Goal: Obtain resource: Obtain resource

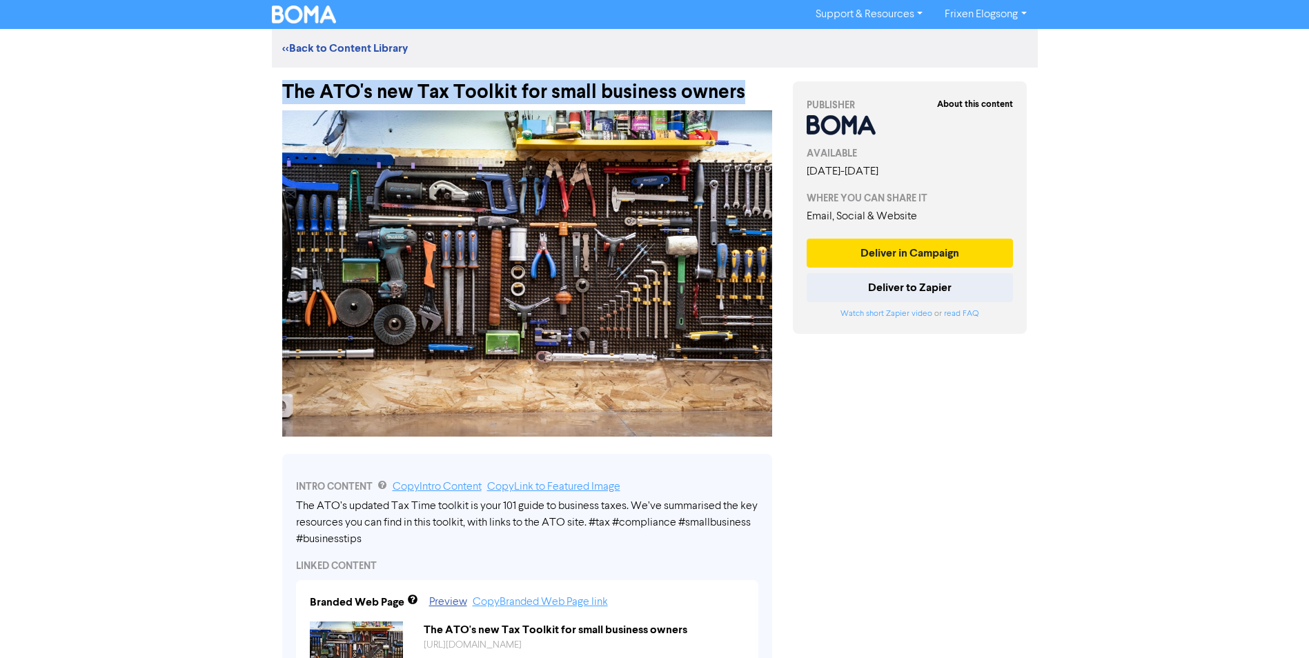
drag, startPoint x: 745, startPoint y: 95, endPoint x: 281, endPoint y: 89, distance: 464.5
click at [281, 89] on div "The ATO's new Tax Toolkit for small business owners" at bounding box center [527, 86] width 511 height 36
copy div "The ATO's new Tax Toolkit for small business owners"
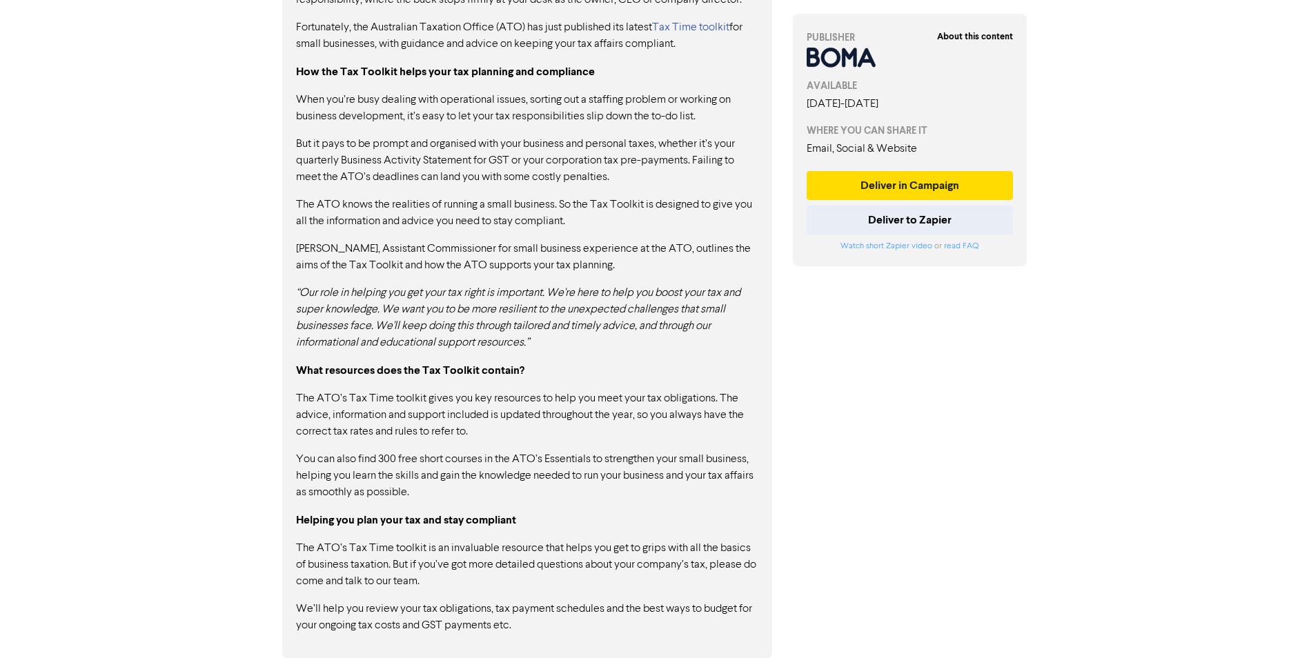
scroll to position [846, 0]
drag, startPoint x: 536, startPoint y: 627, endPoint x: 486, endPoint y: 498, distance: 138.3
click at [392, 344] on div "As an entrepreneur, one inescapable reality of running your business is remembe…" at bounding box center [527, 281] width 462 height 703
drag, startPoint x: 514, startPoint y: 624, endPoint x: 325, endPoint y: 440, distance: 264.0
click at [325, 440] on div "As an entrepreneur, one inescapable reality of running your business is remembe…" at bounding box center [527, 281] width 462 height 703
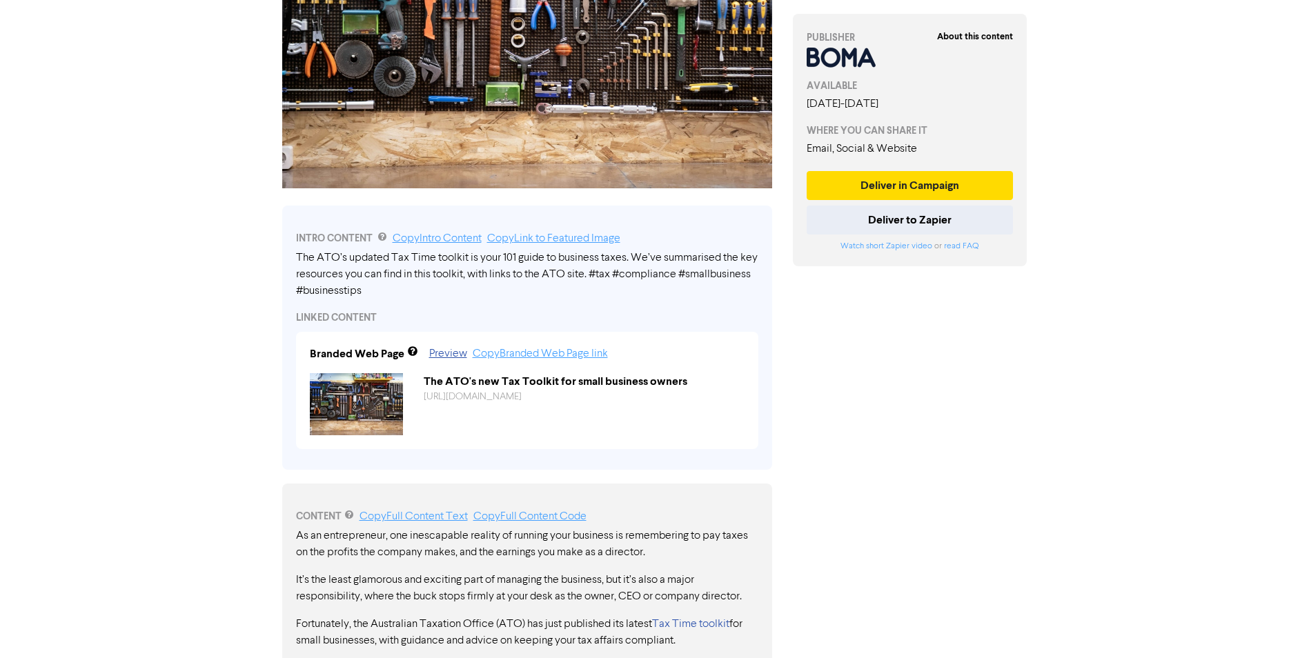
scroll to position [432, 0]
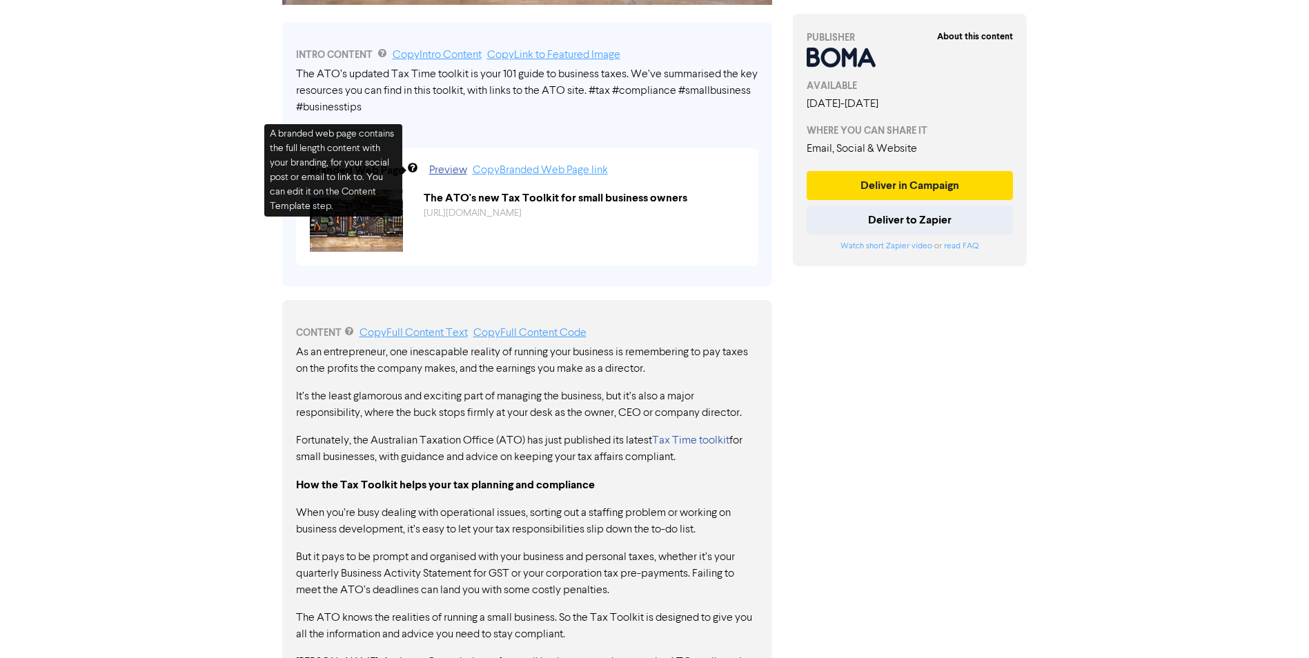
click at [959, 358] on div "About this content PUBLISHER AVAILABLE August 28th, 2025 - August 28th, 2026 WH…" at bounding box center [910, 354] width 255 height 1437
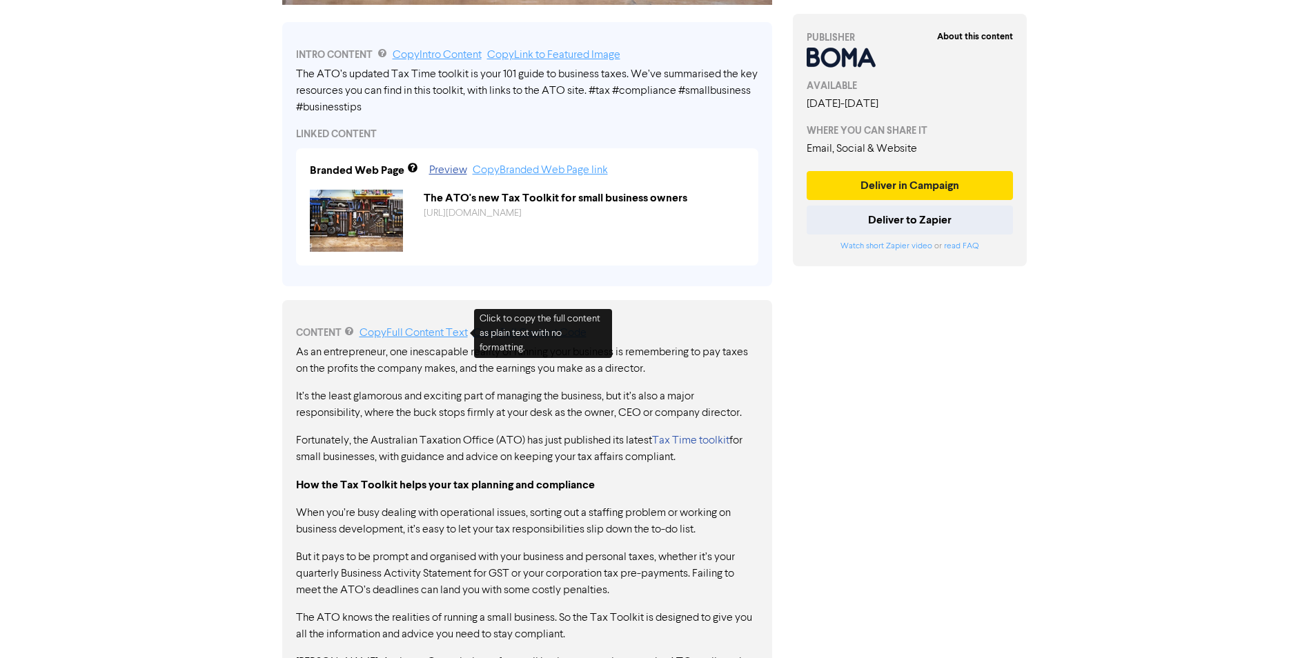
click at [420, 335] on link "Copy Full Content Text" at bounding box center [414, 333] width 108 height 11
drag, startPoint x: 435, startPoint y: 368, endPoint x: 609, endPoint y: 440, distance: 187.5
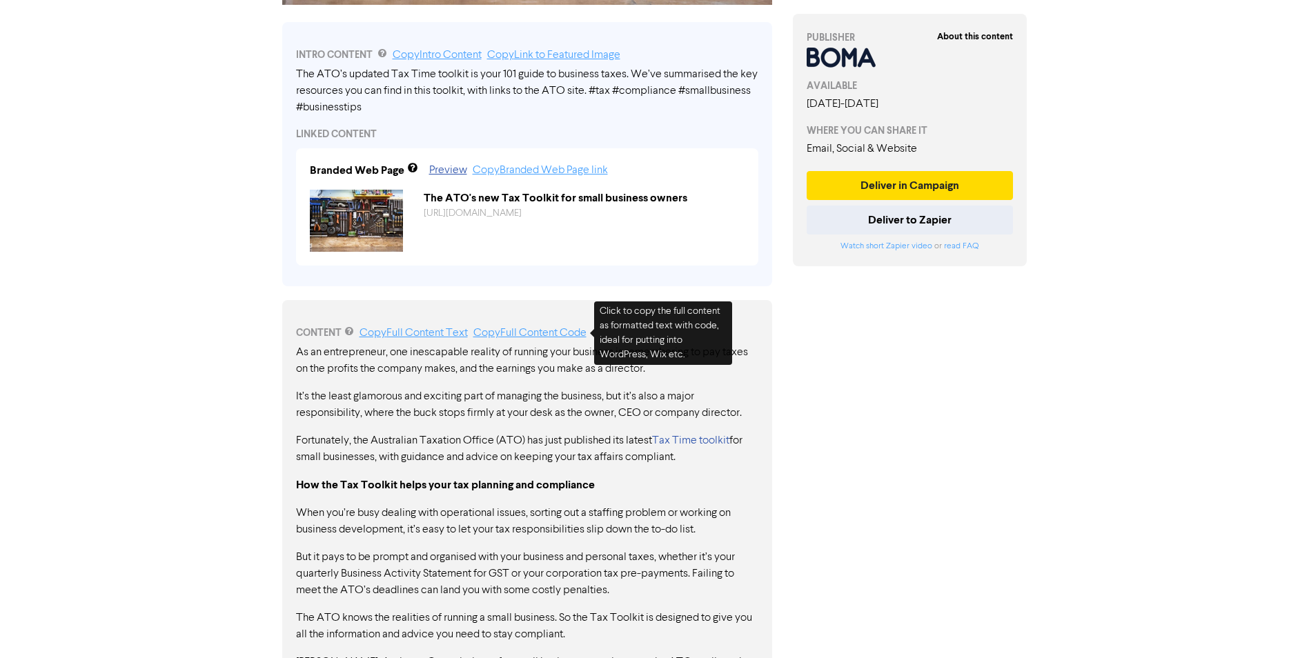
click at [522, 333] on link "Copy Full Content Code" at bounding box center [529, 333] width 113 height 11
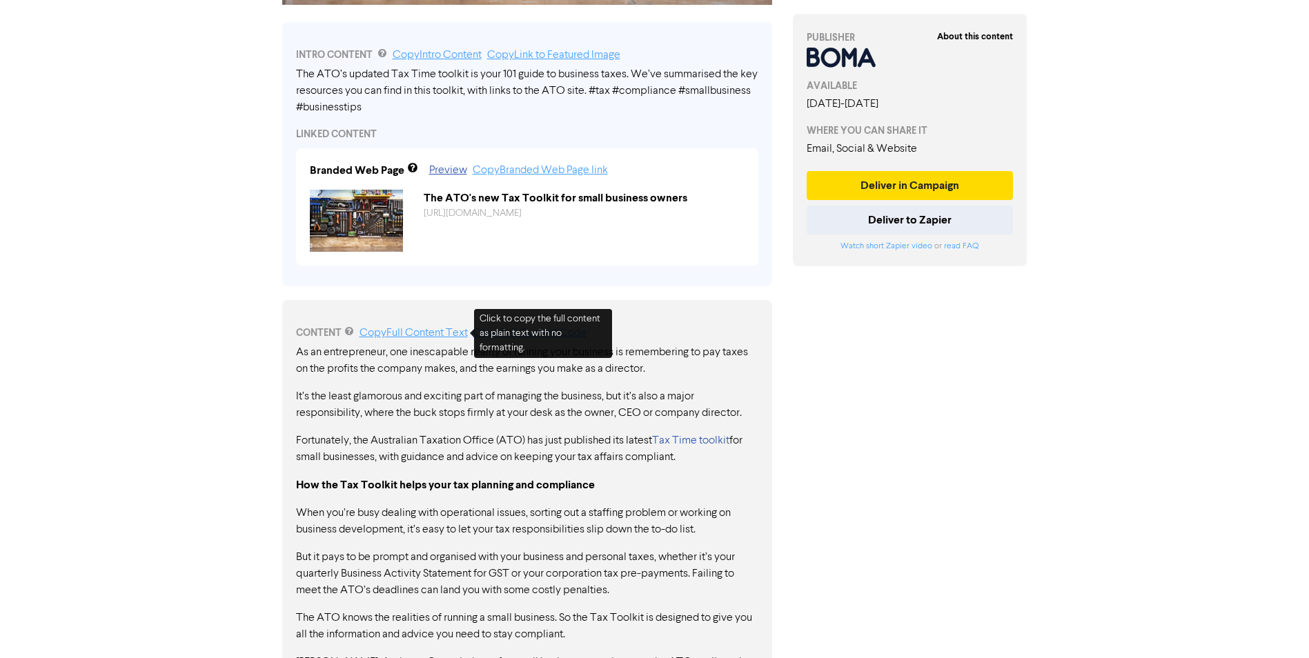
click at [417, 329] on link "Copy Full Content Text" at bounding box center [414, 333] width 108 height 11
click at [406, 333] on link "Copy Full Content Text" at bounding box center [414, 333] width 108 height 11
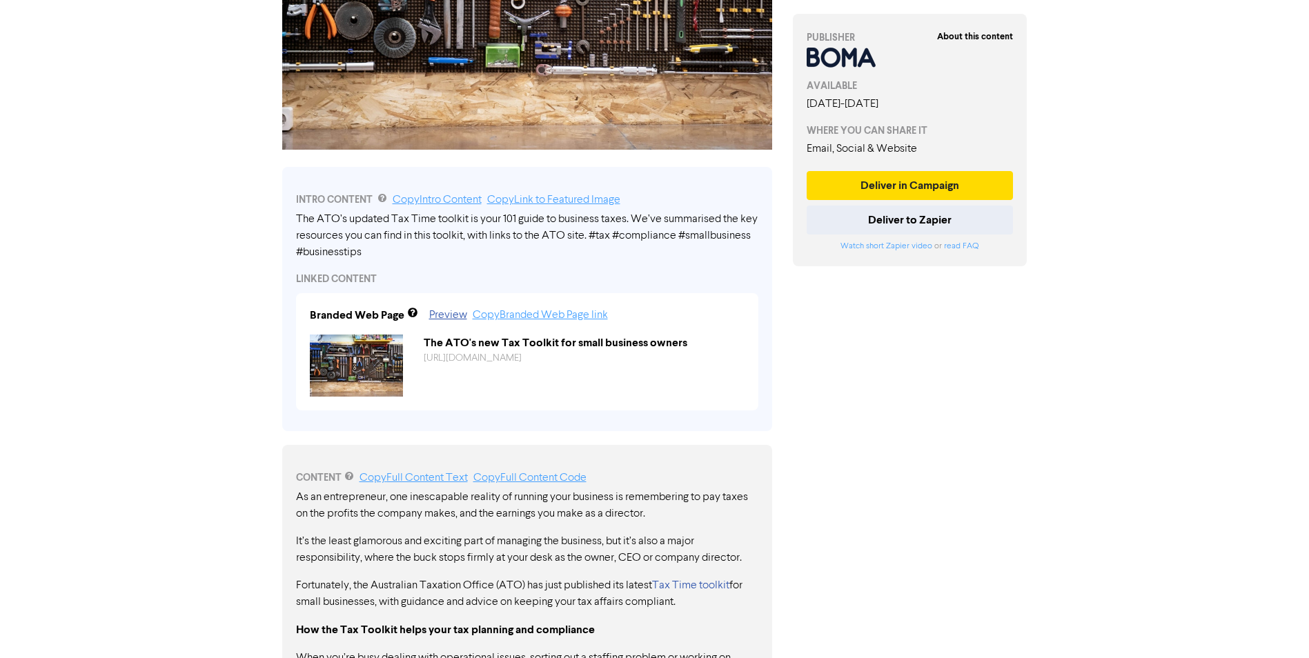
scroll to position [414, 0]
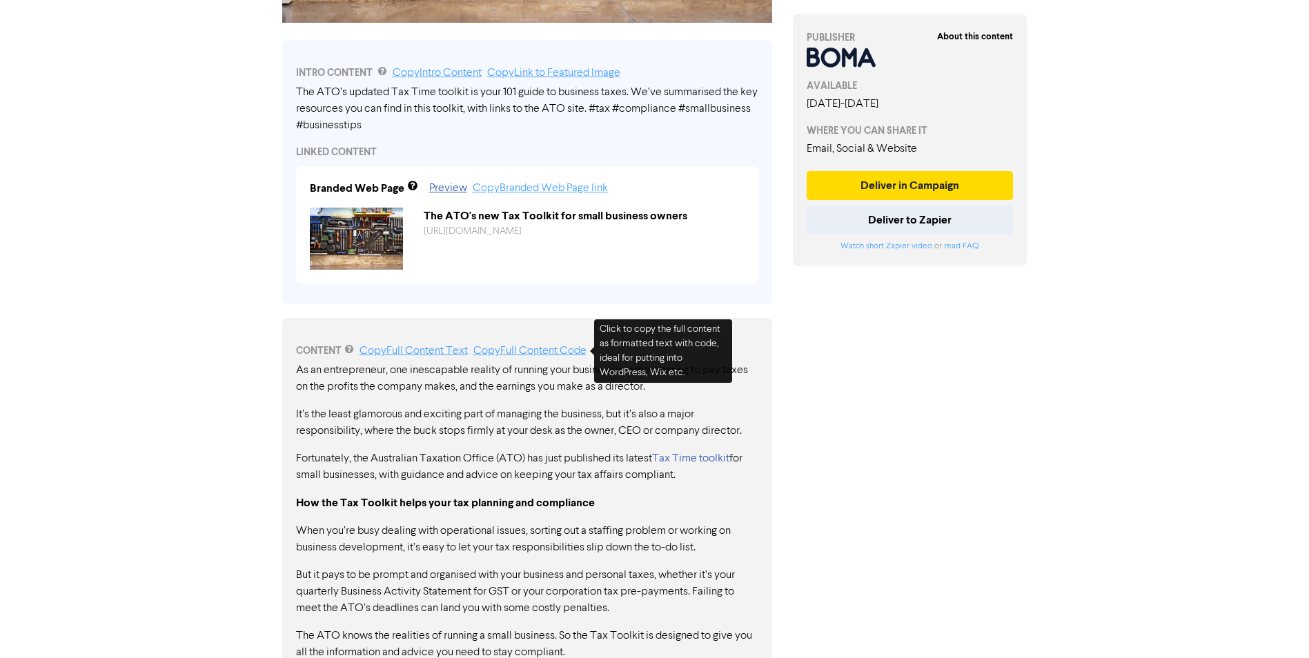
click at [545, 348] on link "Copy Full Content Code" at bounding box center [529, 351] width 113 height 11
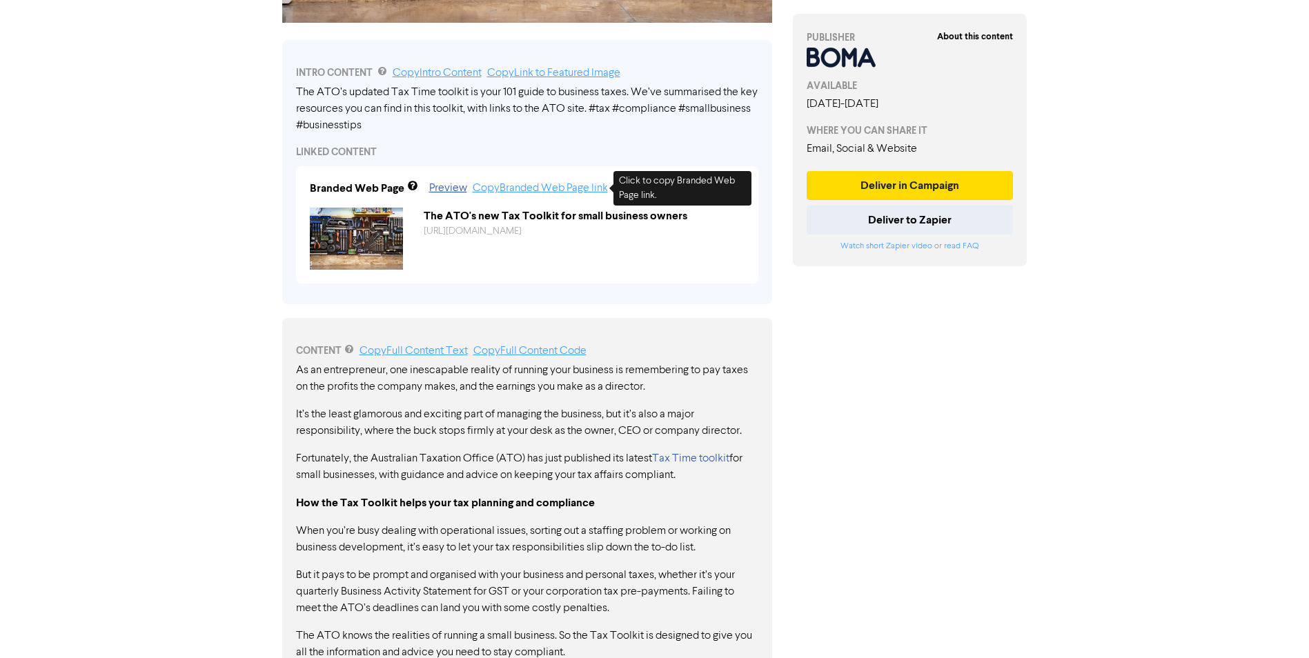
click at [556, 191] on link "Copy Branded Web Page link" at bounding box center [540, 188] width 135 height 11
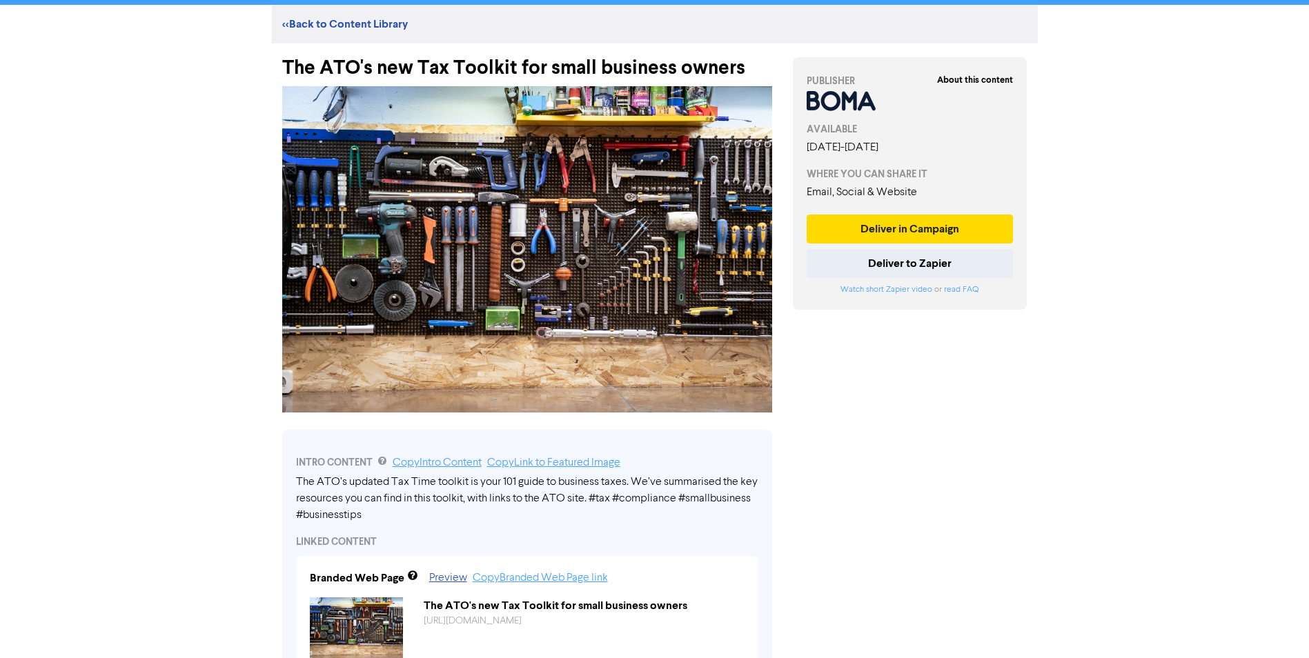
scroll to position [0, 0]
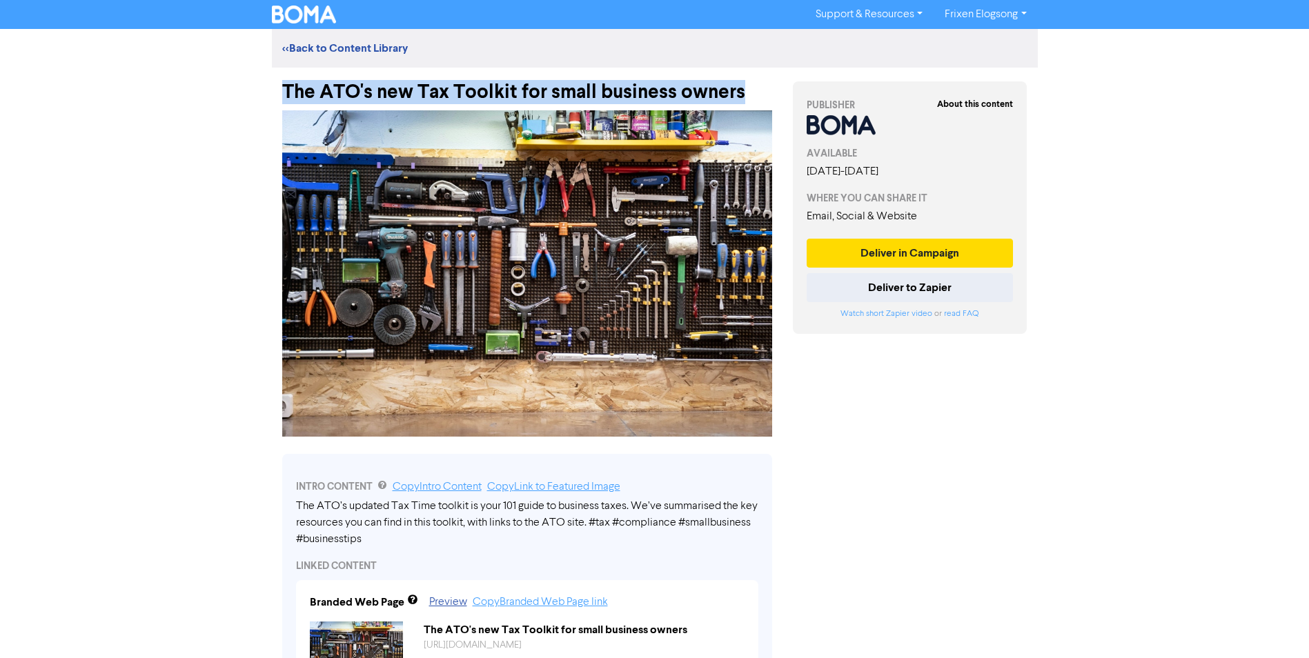
drag, startPoint x: 745, startPoint y: 91, endPoint x: 285, endPoint y: 84, distance: 460.4
click at [285, 84] on div "The ATO's new Tax Toolkit for small business owners" at bounding box center [527, 86] width 490 height 36
copy div "The ATO's new Tax Toolkit for small business owners"
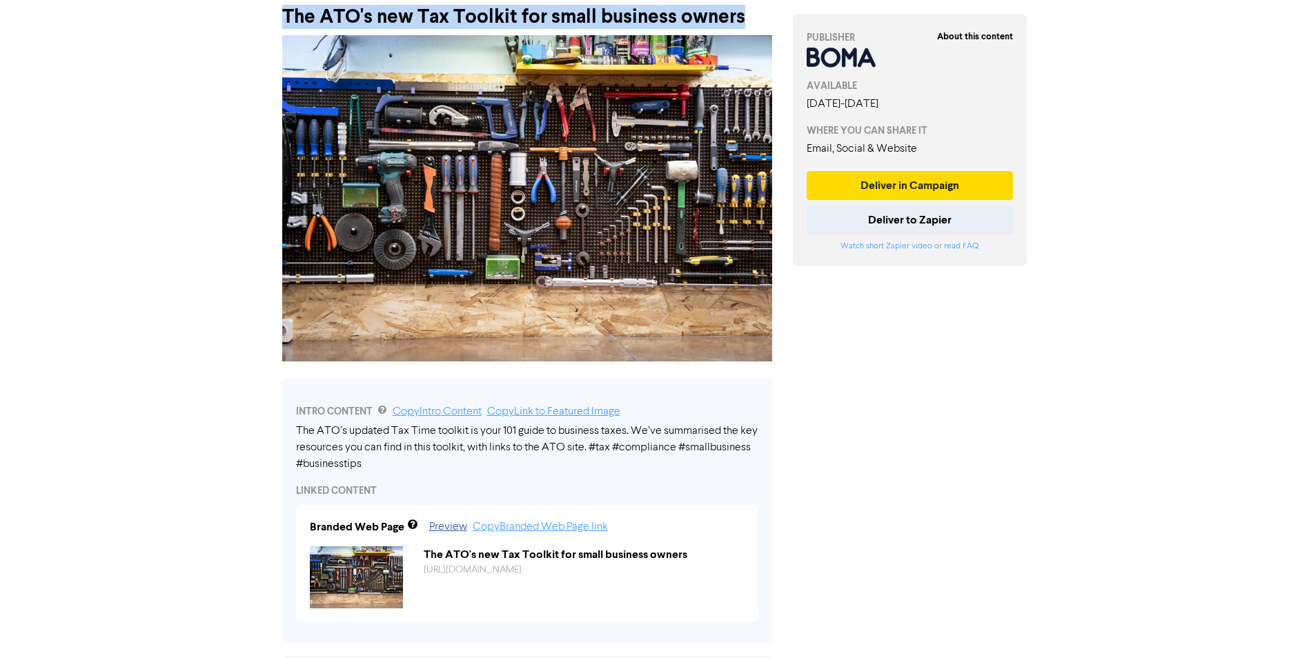
scroll to position [207, 0]
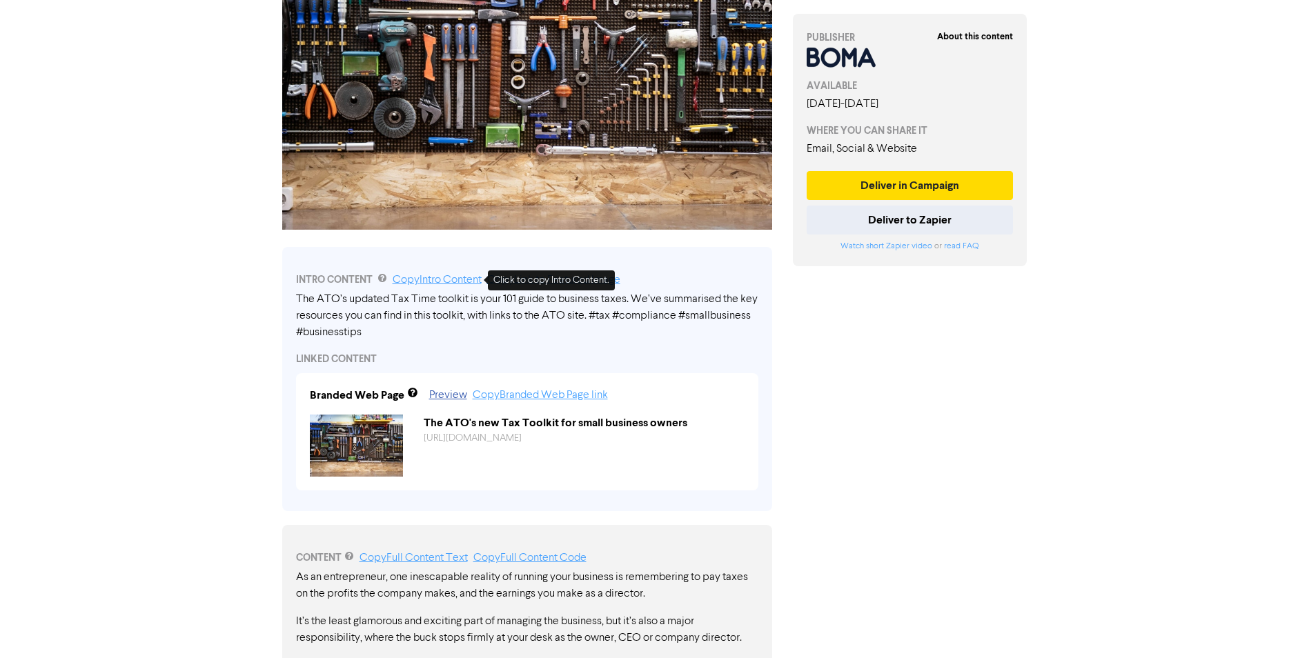
click at [445, 278] on link "Copy Intro Content" at bounding box center [437, 280] width 89 height 11
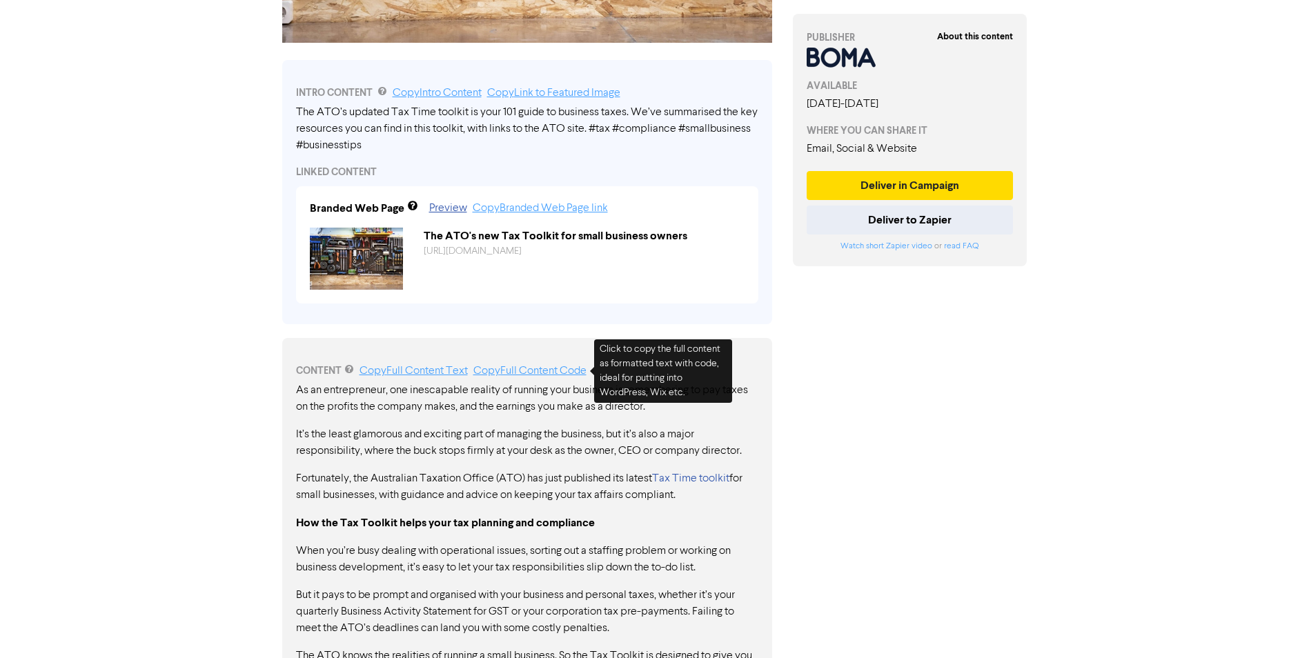
scroll to position [414, 0]
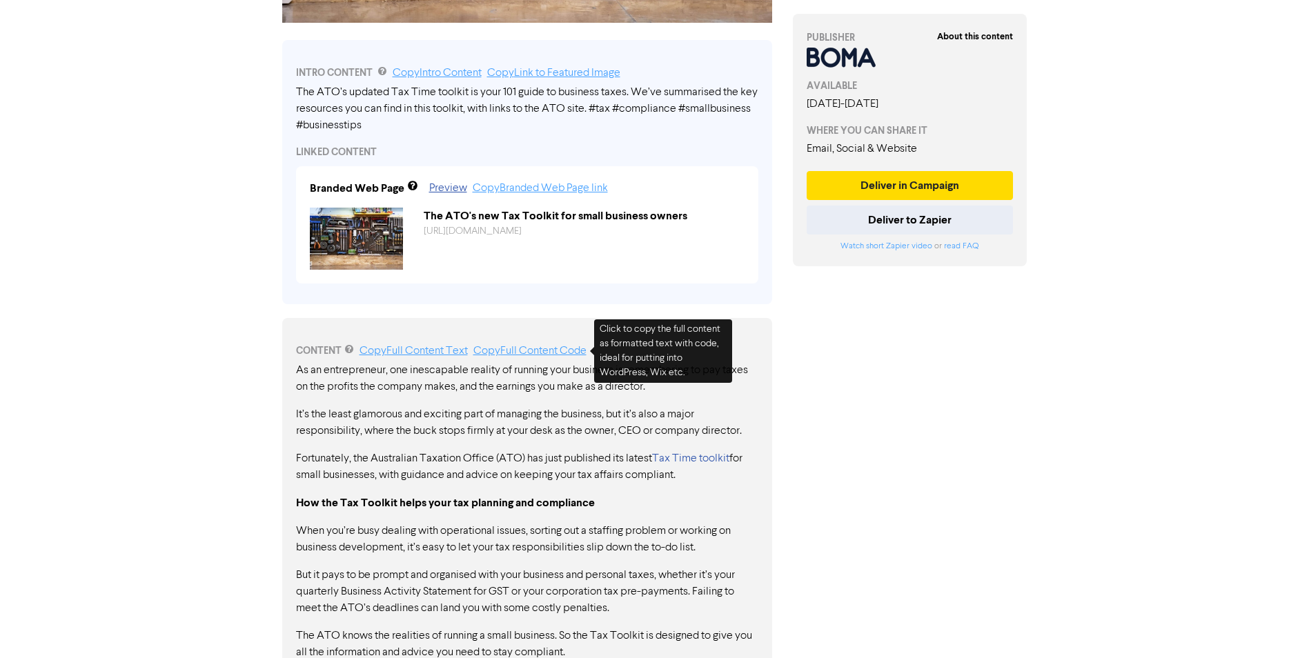
drag, startPoint x: 559, startPoint y: 350, endPoint x: 555, endPoint y: 273, distance: 77.4
click at [559, 350] on link "Copy Full Content Code" at bounding box center [529, 351] width 113 height 11
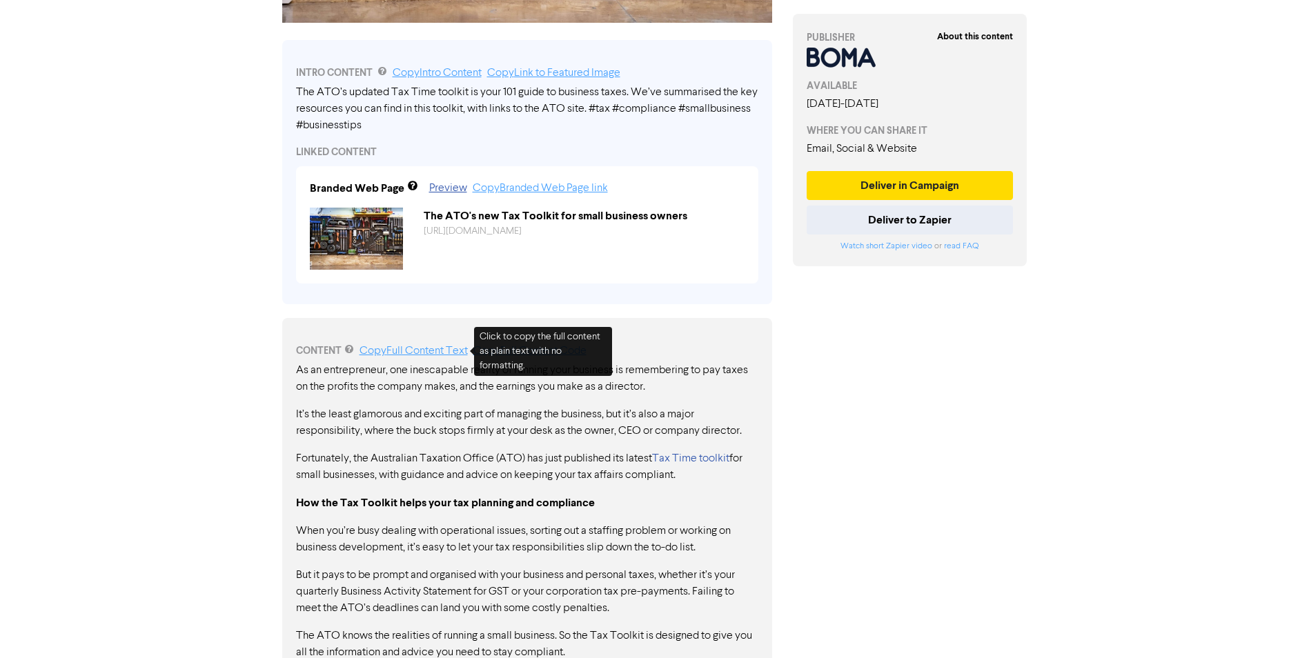
click at [433, 353] on link "Copy Full Content Text" at bounding box center [414, 351] width 108 height 11
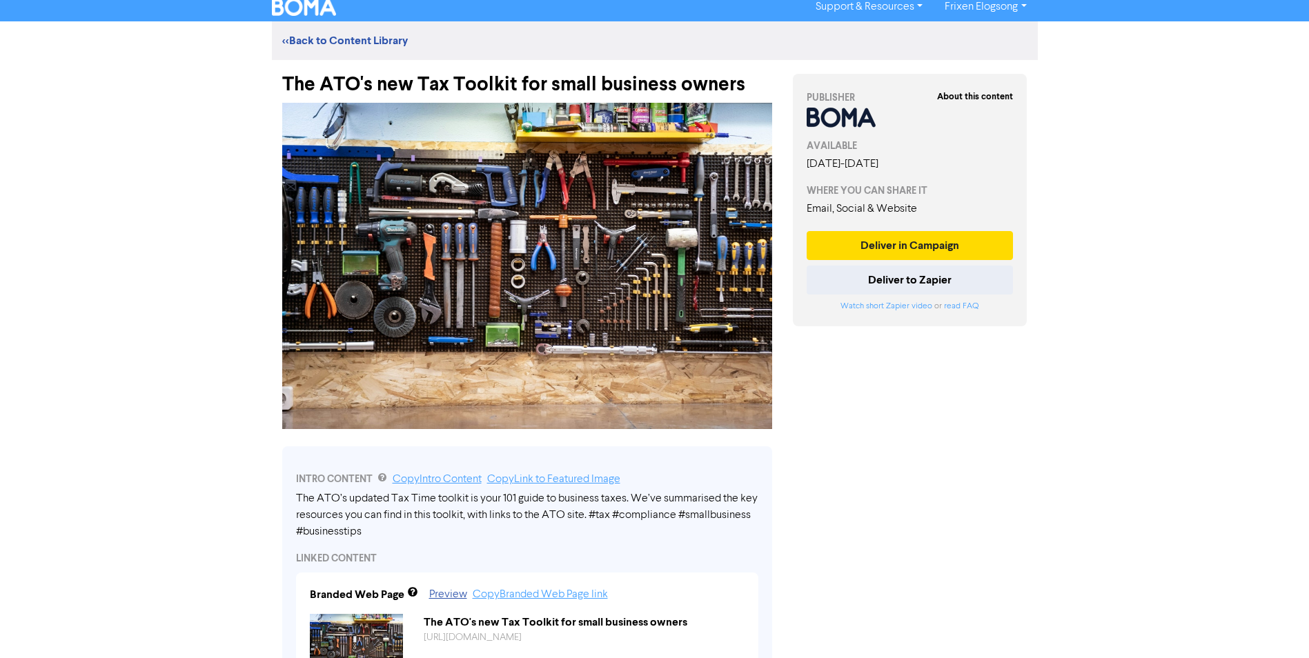
scroll to position [0, 0]
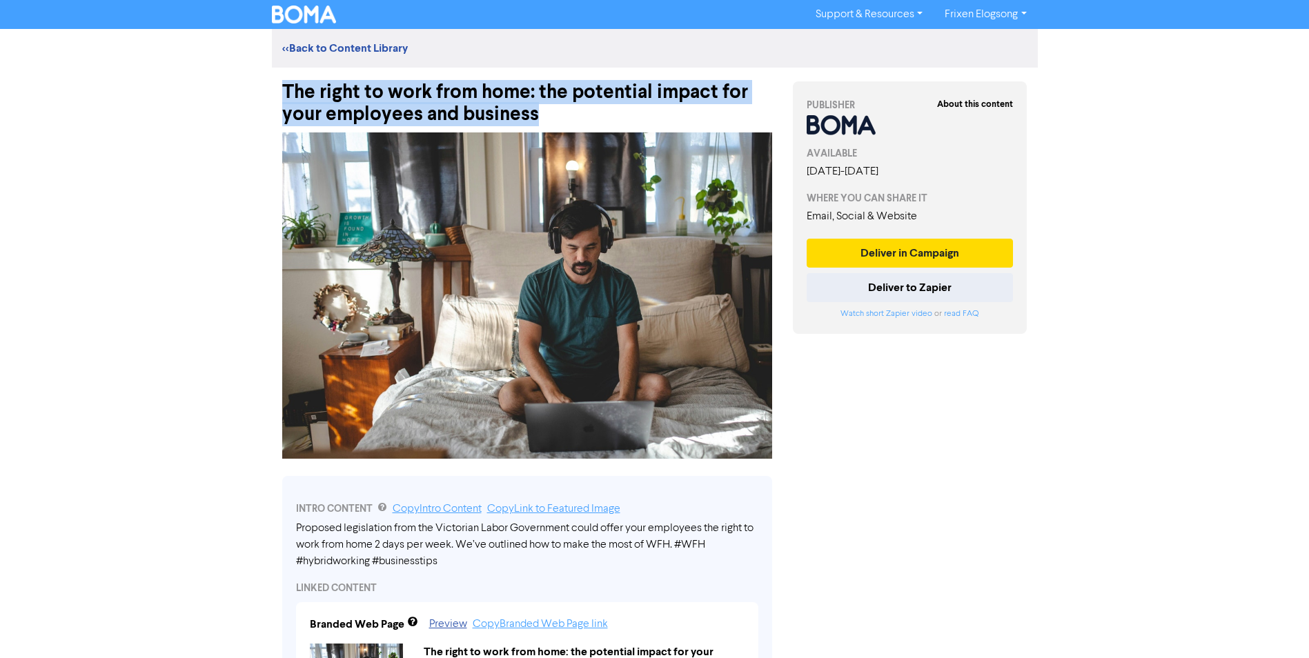
drag, startPoint x: 549, startPoint y: 116, endPoint x: 284, endPoint y: 91, distance: 265.5
click at [284, 91] on div "The right to work from home: the potential impact for your employees and busine…" at bounding box center [527, 97] width 490 height 58
copy div "The right to work from home: the potential impact for your employees and busine…"
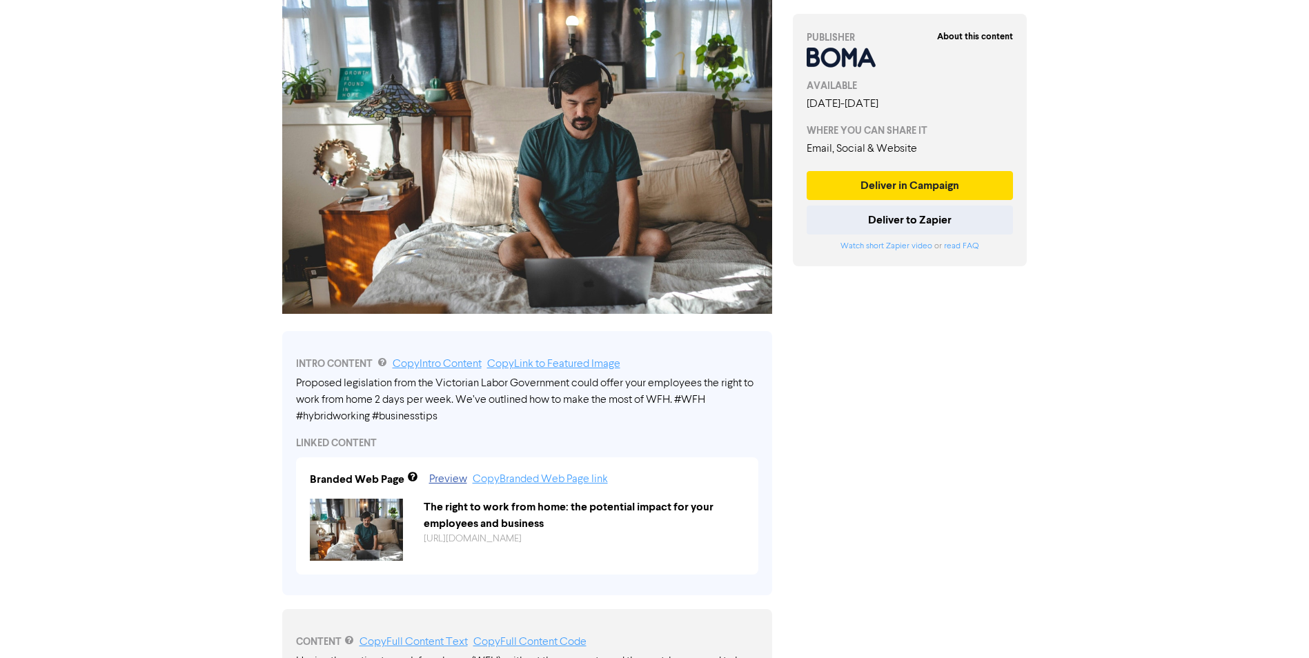
scroll to position [207, 0]
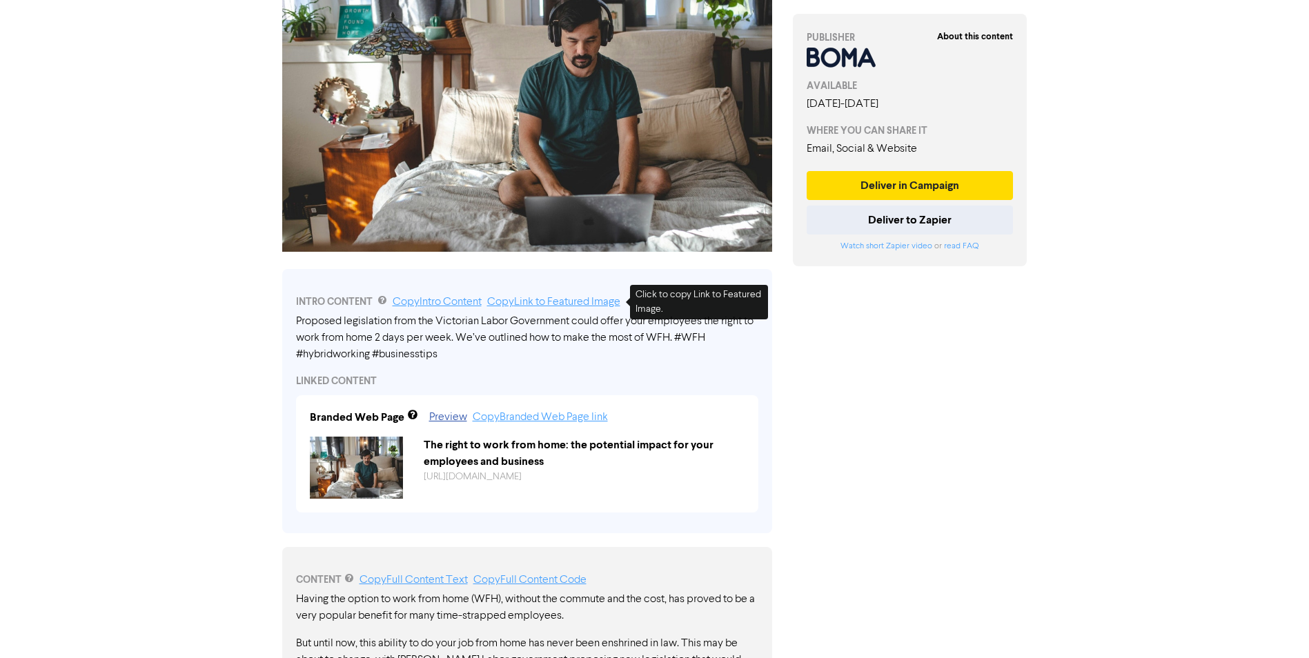
click at [578, 302] on link "Copy Link to Featured Image" at bounding box center [553, 302] width 133 height 11
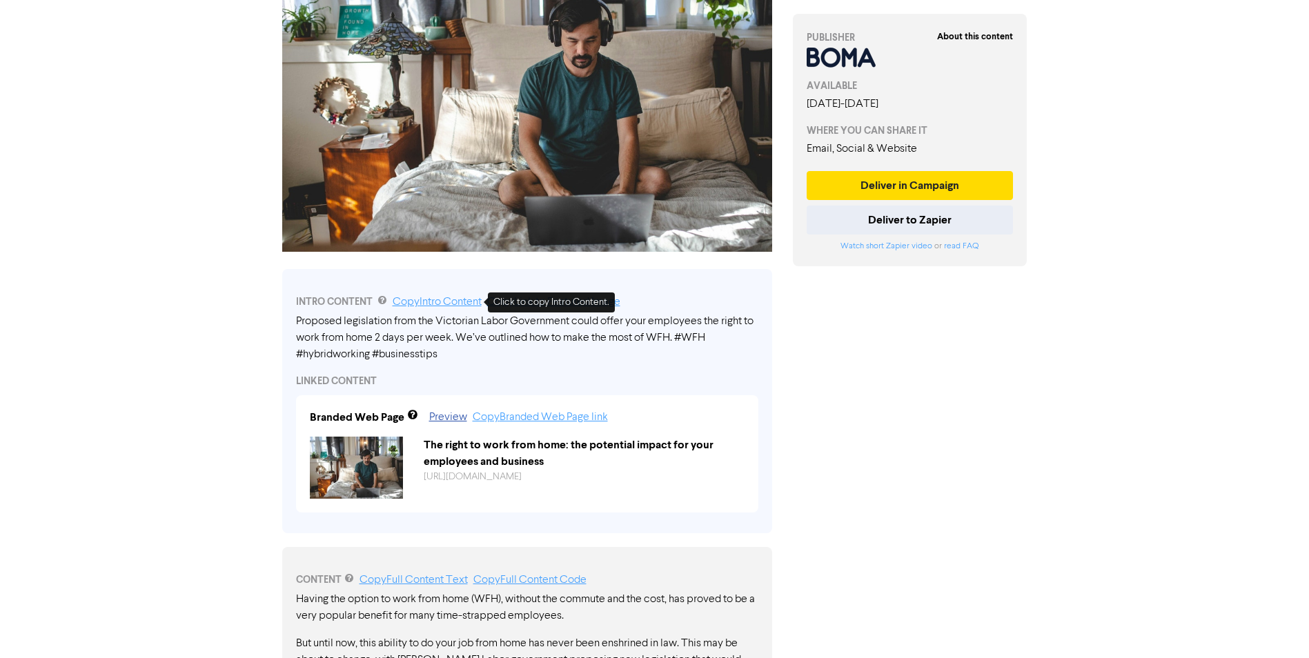
click at [459, 302] on link "Copy Intro Content" at bounding box center [437, 302] width 89 height 11
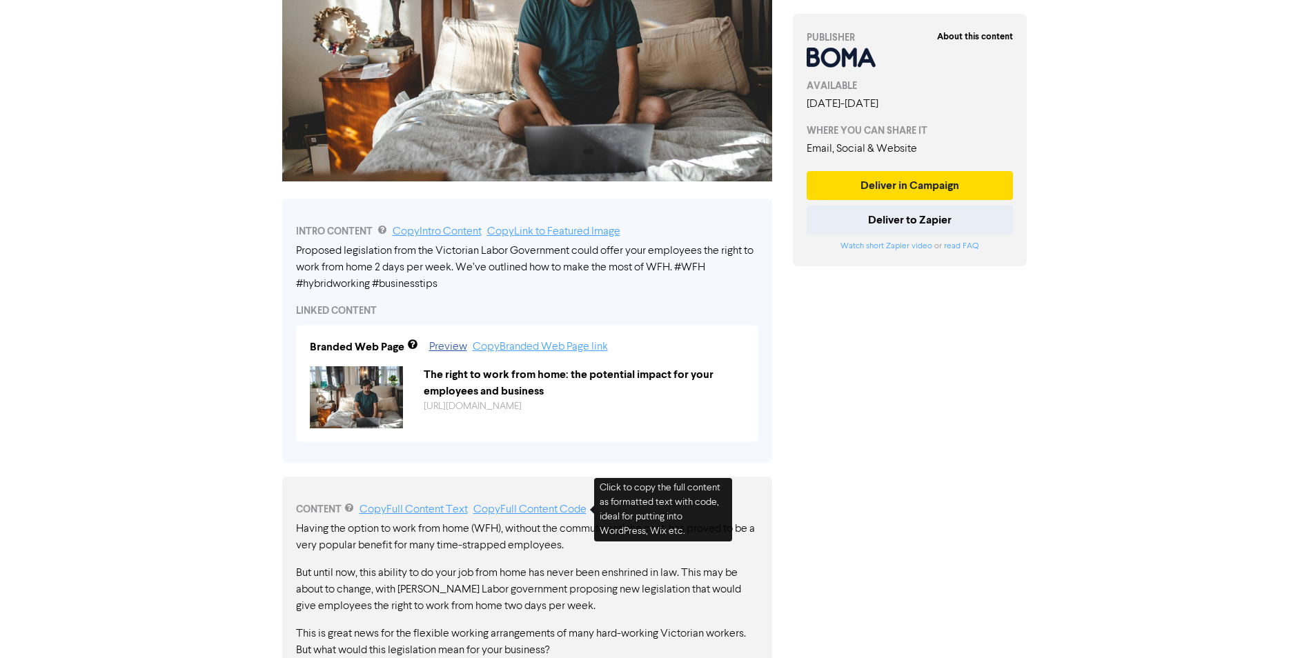
scroll to position [345, 0]
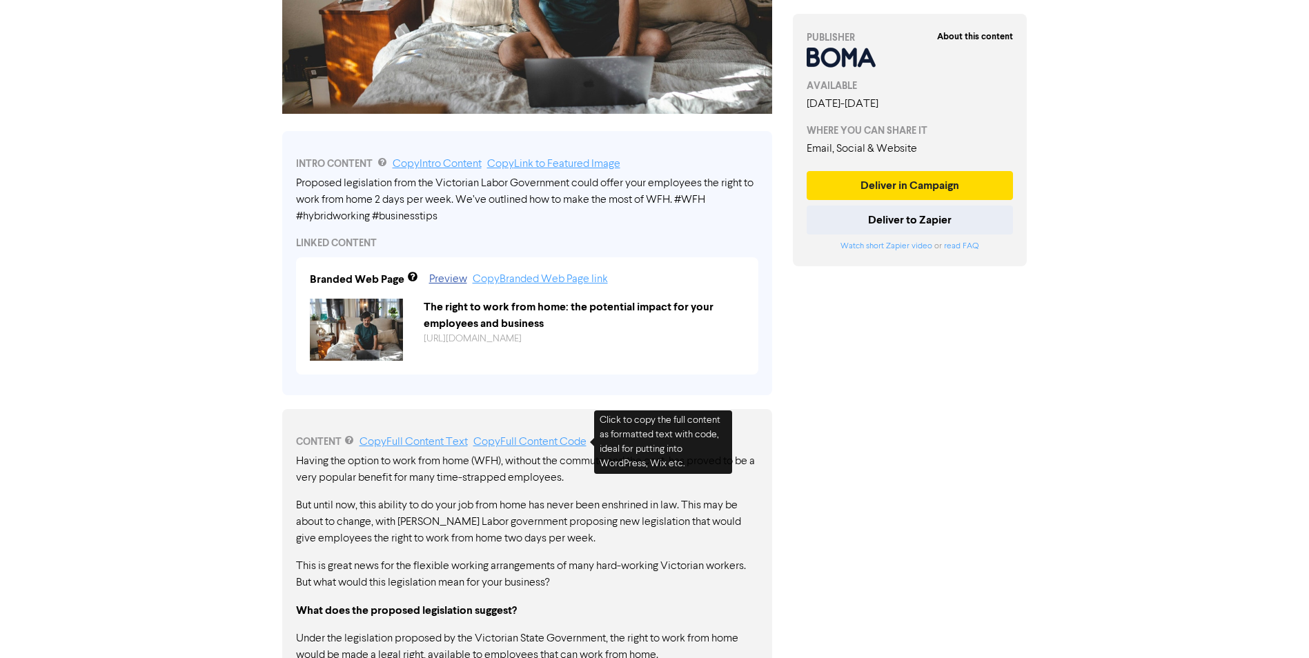
click at [541, 442] on link "Copy Full Content Code" at bounding box center [529, 442] width 113 height 11
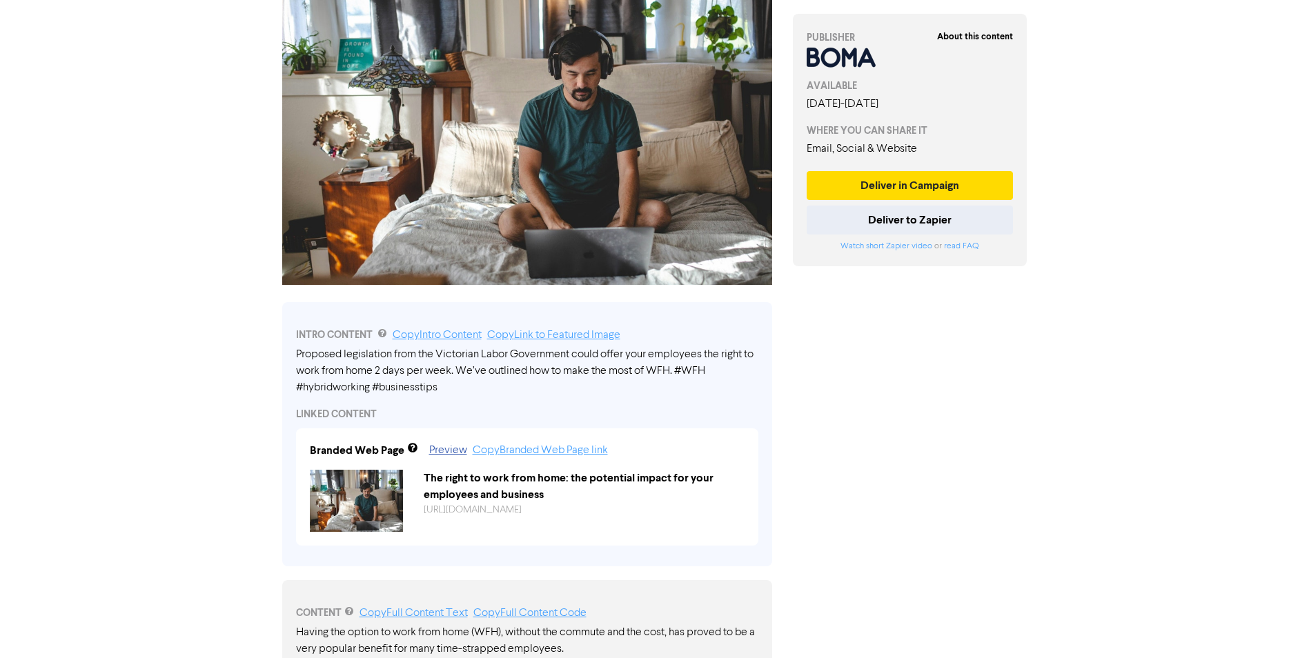
scroll to position [0, 0]
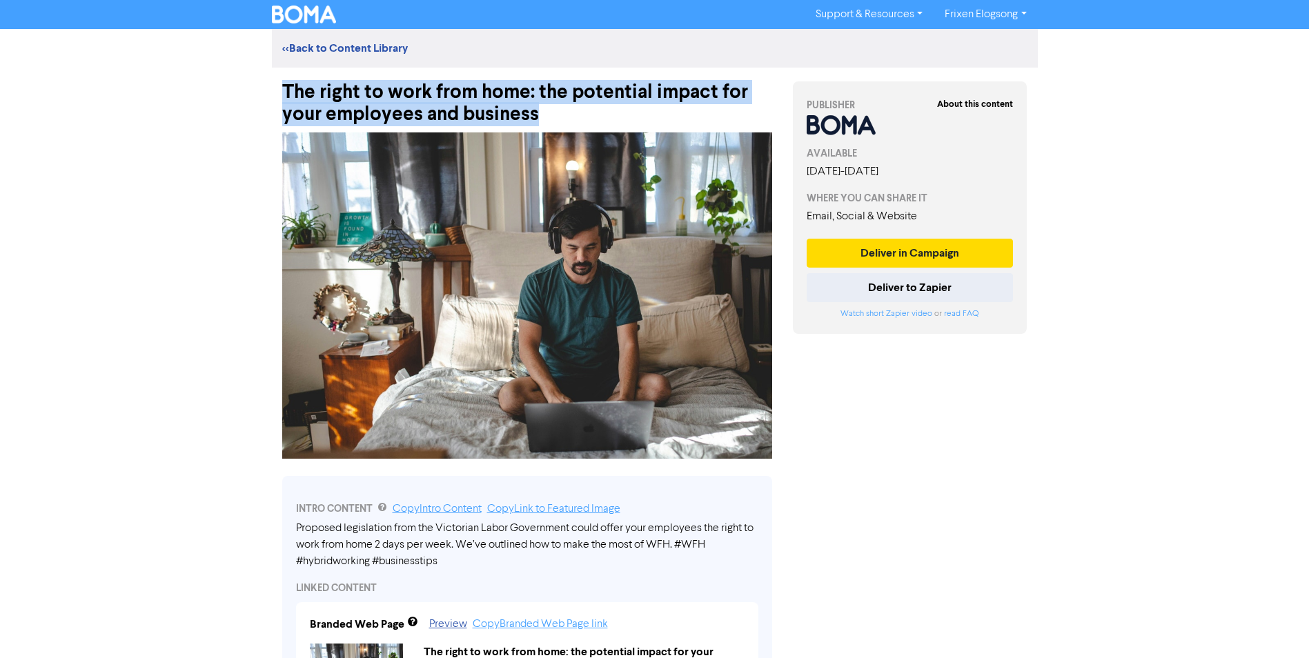
drag, startPoint x: 548, startPoint y: 120, endPoint x: 284, endPoint y: 93, distance: 265.7
click at [284, 93] on div "The right to work from home: the potential impact for your employees and busine…" at bounding box center [527, 97] width 490 height 58
copy div "The right to work from home: the potential impact for your employees and busine…"
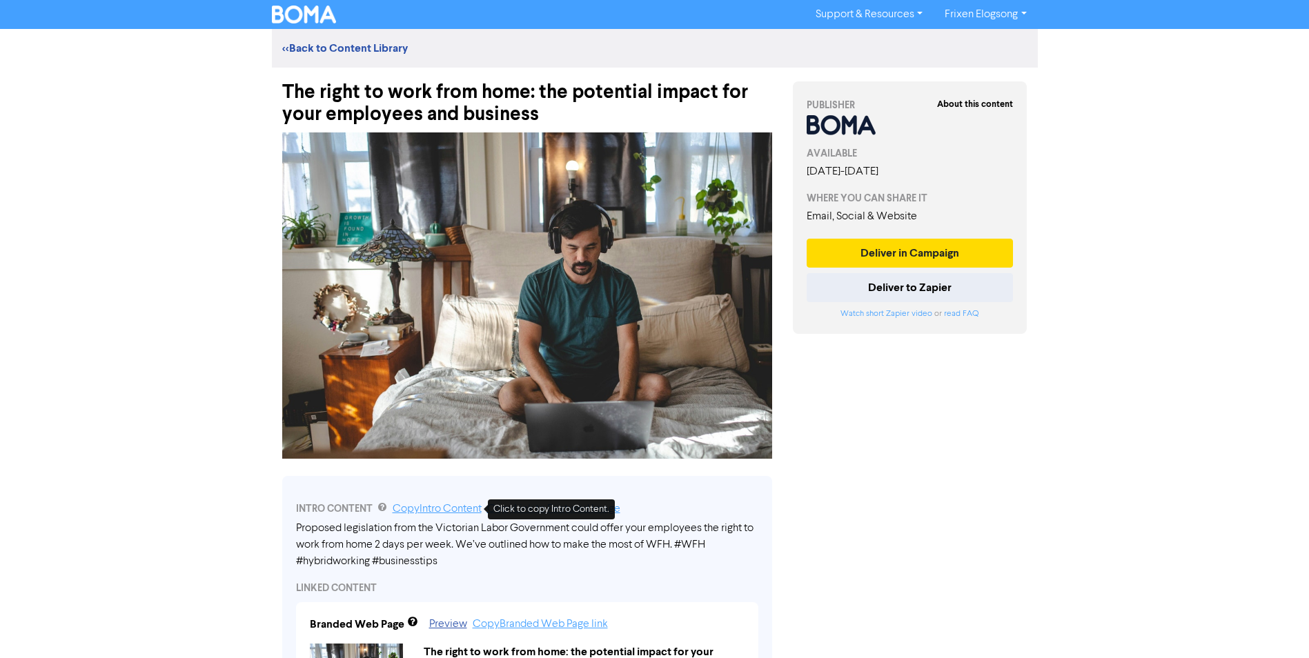
click at [444, 509] on link "Copy Intro Content" at bounding box center [437, 509] width 89 height 11
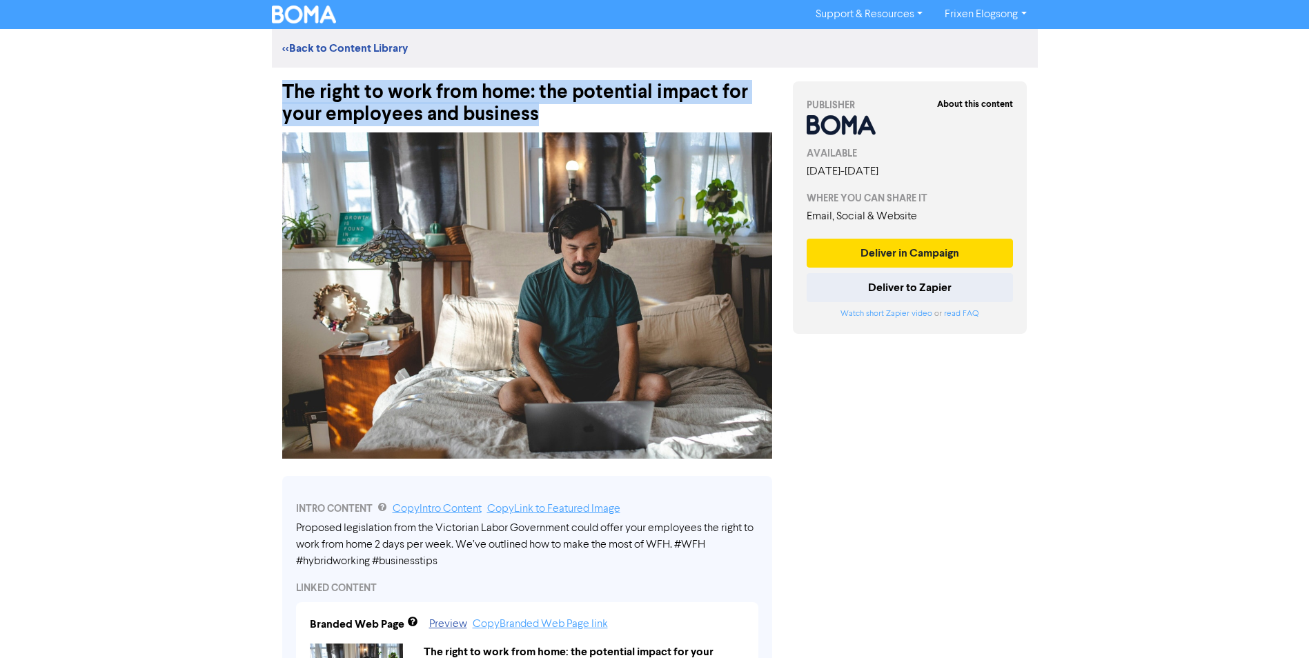
drag, startPoint x: 556, startPoint y: 117, endPoint x: 282, endPoint y: 99, distance: 275.2
click at [282, 99] on div "The right to work from home: the potential impact for your employees and busine…" at bounding box center [527, 97] width 490 height 58
copy div "The right to work from home: the potential impact for your employees and busine…"
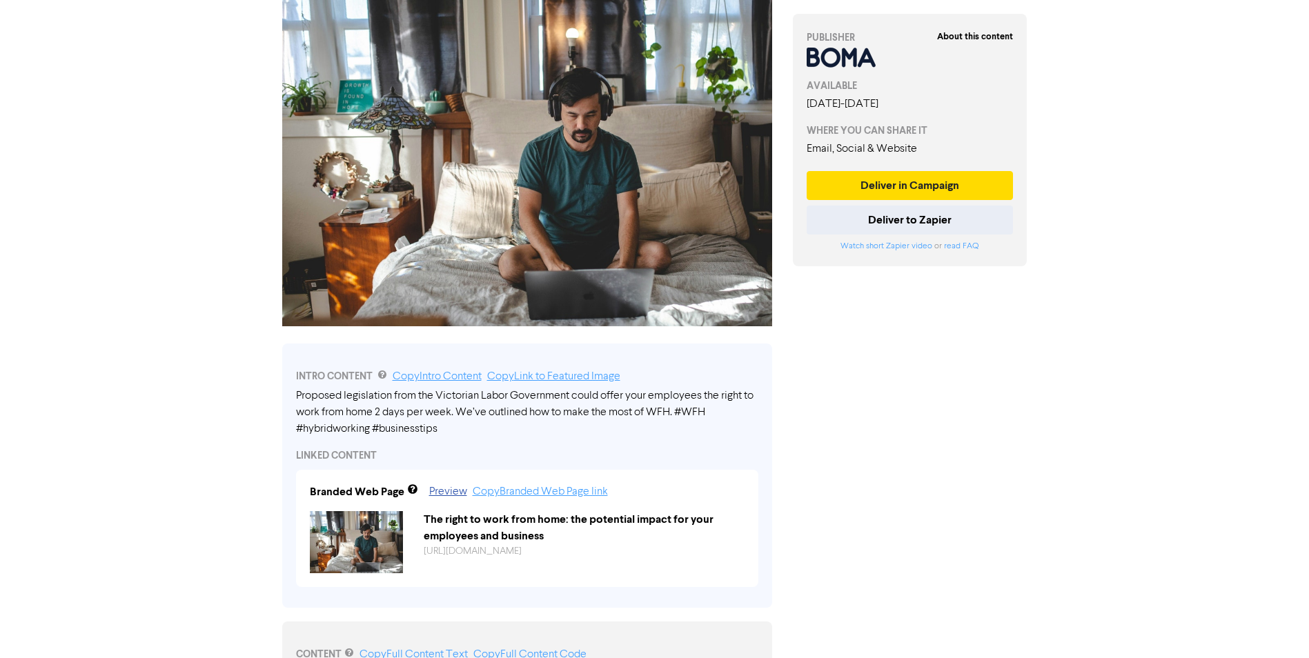
scroll to position [138, 0]
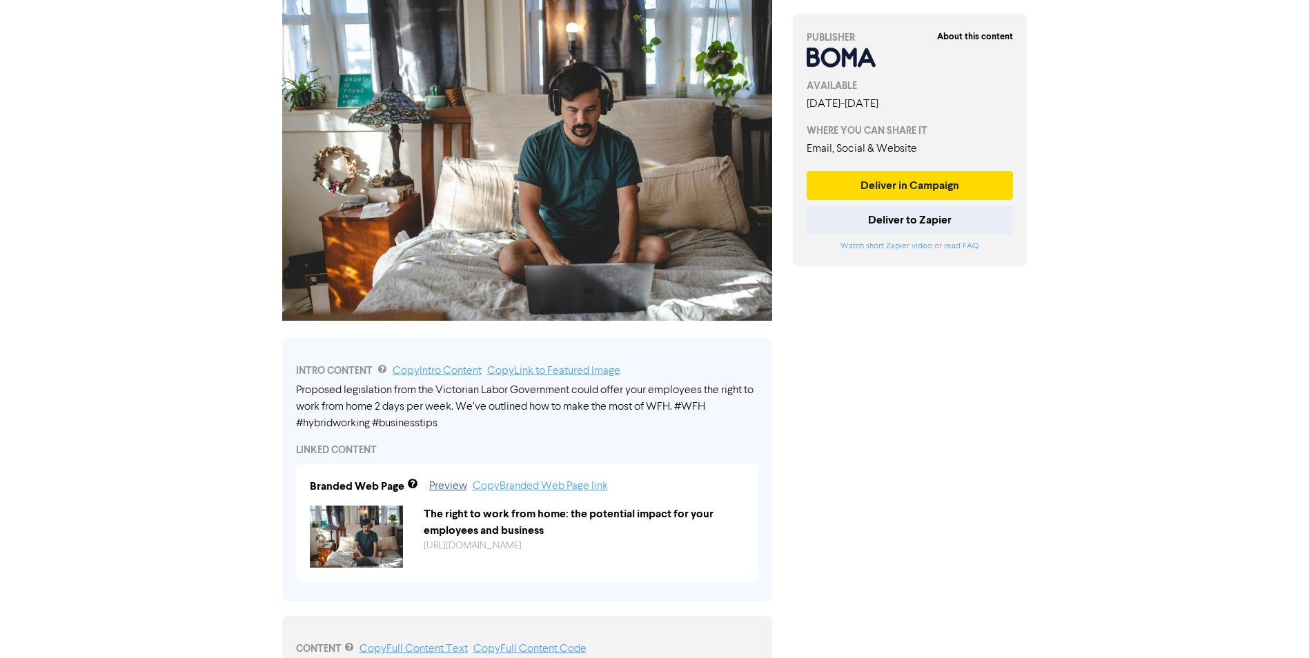
drag, startPoint x: 449, startPoint y: 427, endPoint x: 301, endPoint y: 389, distance: 152.5
click at [301, 389] on div "Proposed legislation from the Victorian Labor Government could offer your emplo…" at bounding box center [527, 407] width 462 height 50
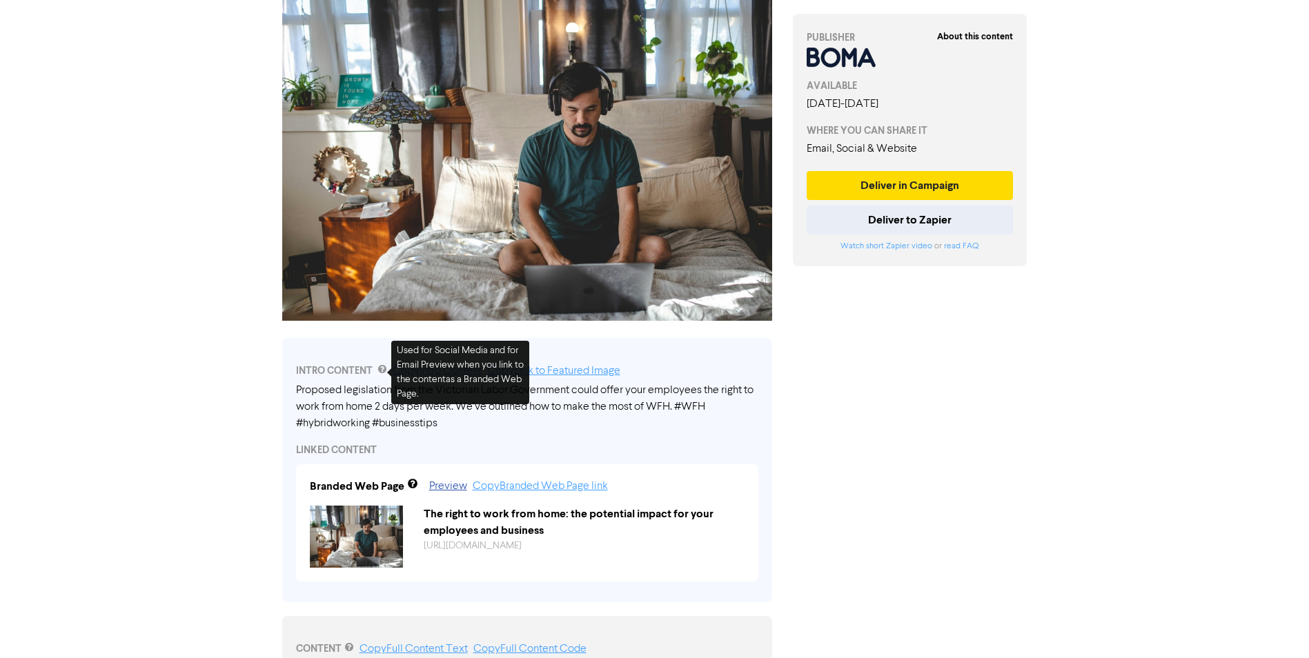
click at [204, 353] on div "Support & Resources Video Tutorials FAQ & Guides Marketing Education Frixen Elo…" at bounding box center [654, 191] width 1309 height 658
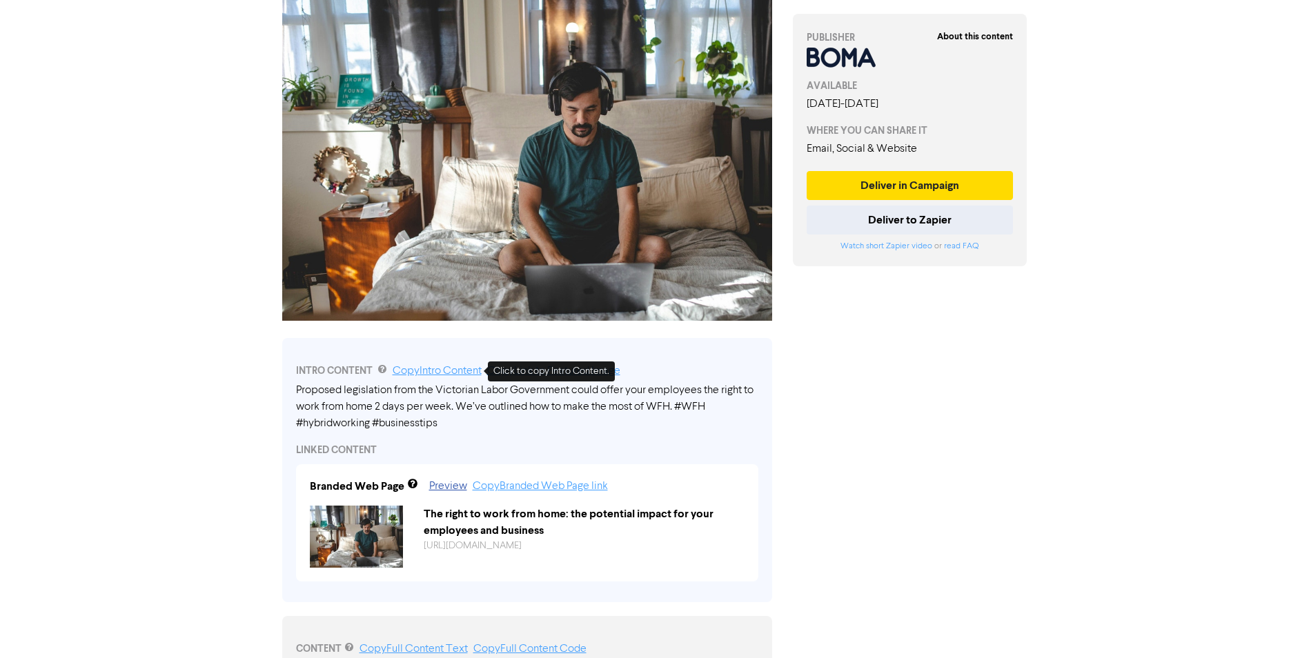
click at [450, 366] on link "Copy Intro Content" at bounding box center [437, 371] width 89 height 11
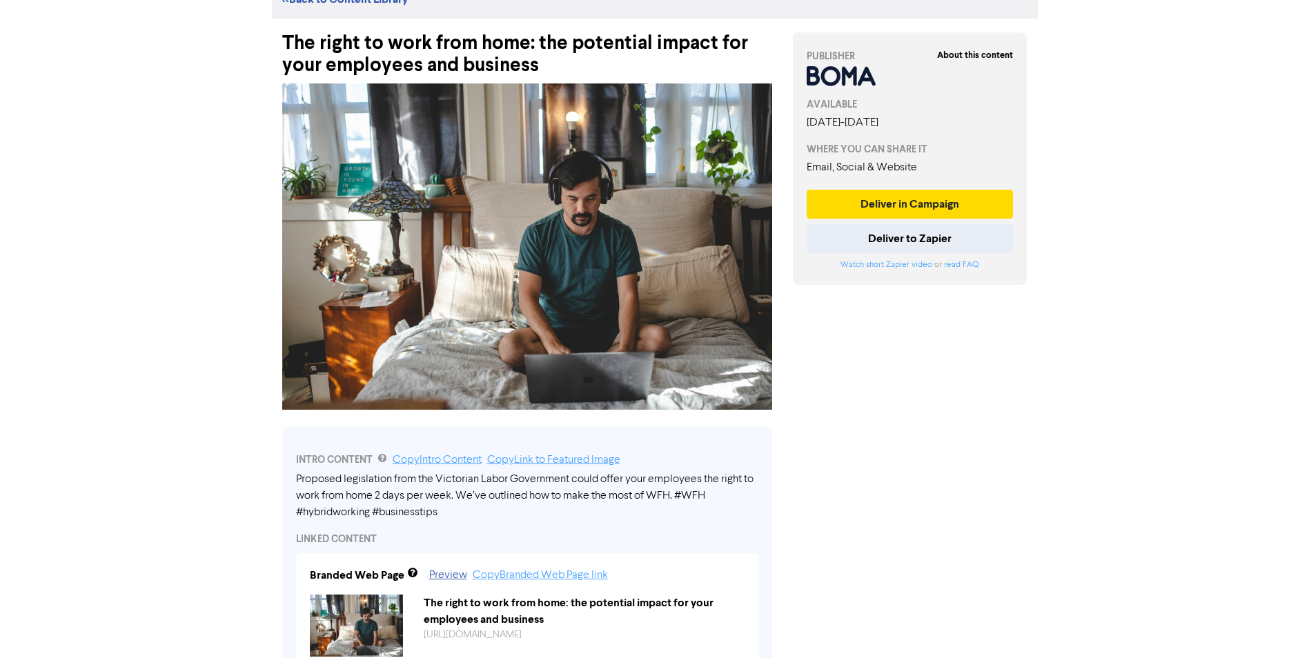
scroll to position [0, 0]
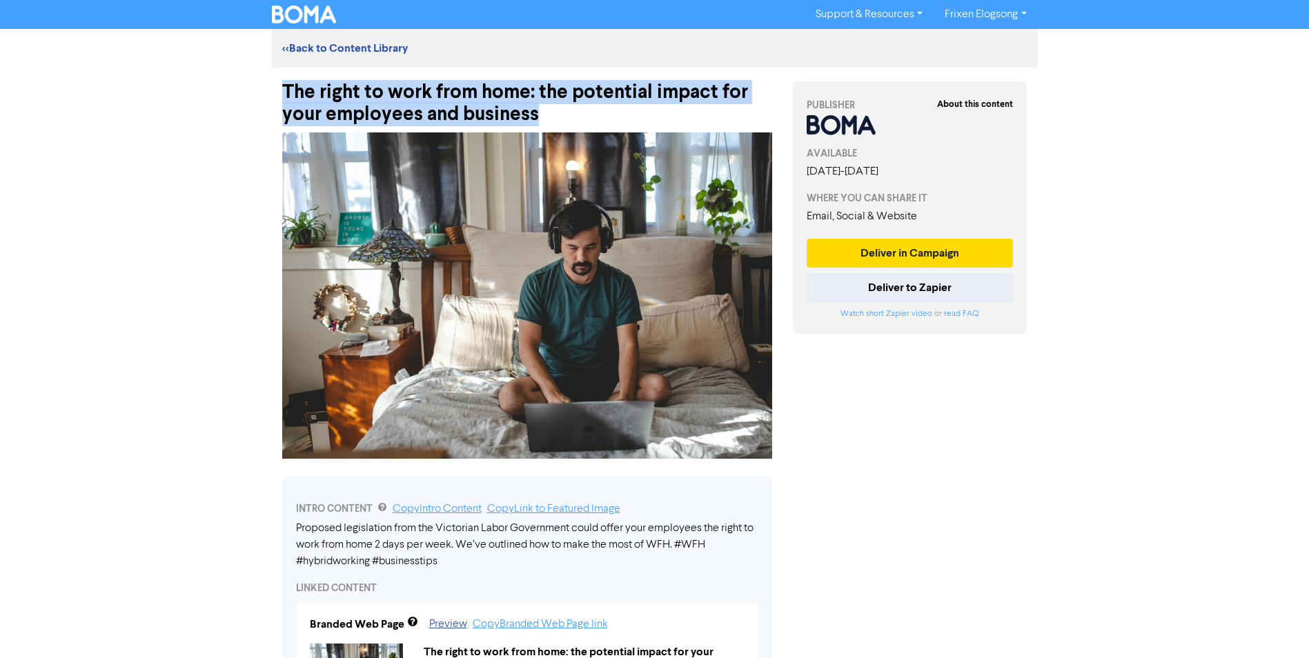
drag, startPoint x: 540, startPoint y: 115, endPoint x: 283, endPoint y: 91, distance: 258.6
click at [283, 91] on div "The right to work from home: the potential impact for your employees and busine…" at bounding box center [527, 97] width 490 height 58
copy div "The right to work from home: the potential impact for your employees and busine…"
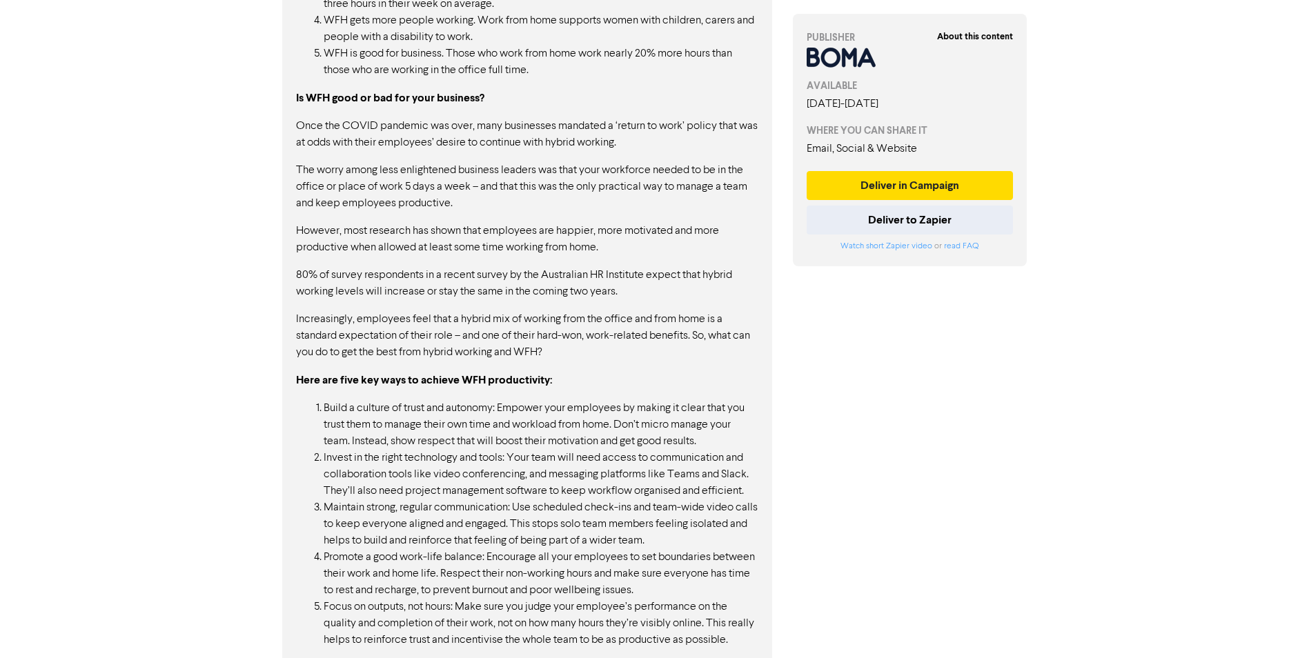
scroll to position [1416, 0]
